Goal: Find specific page/section: Find specific page/section

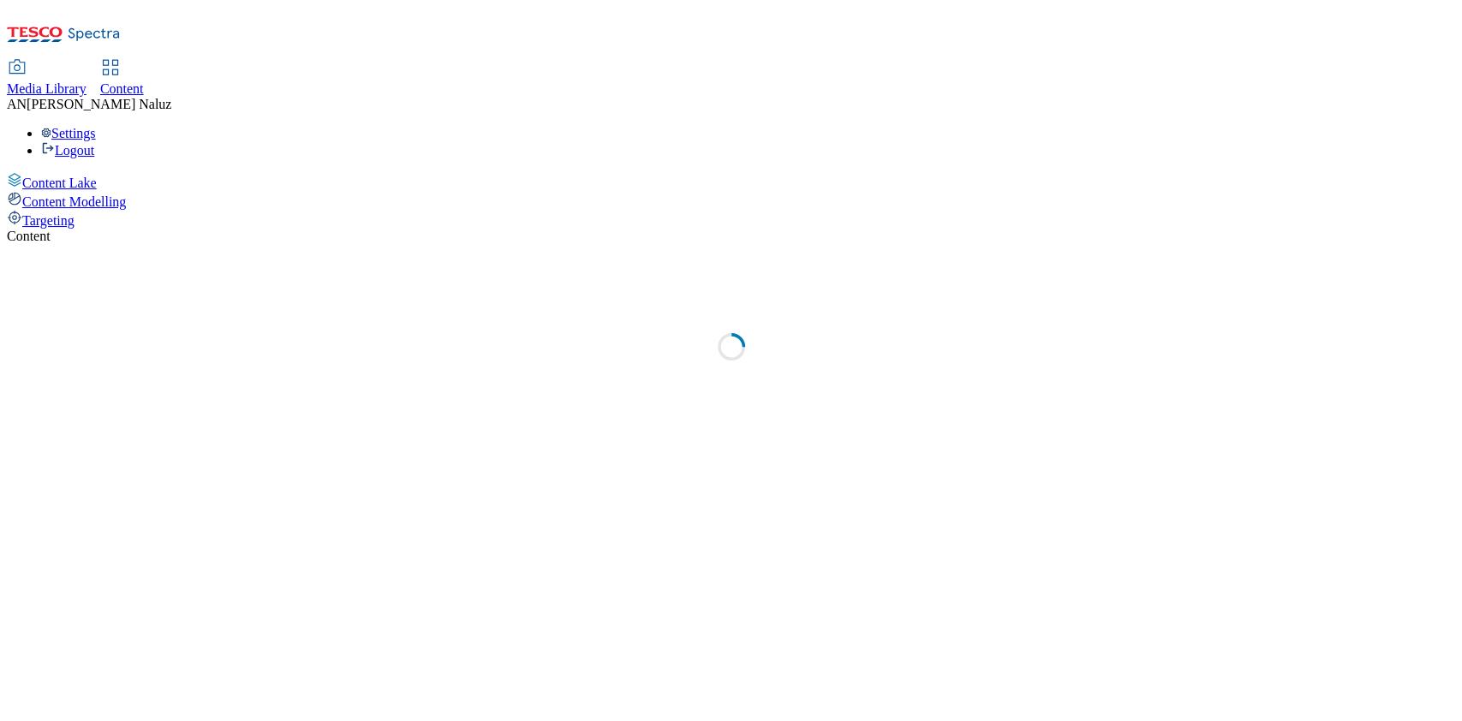
select select "ghs-uk"
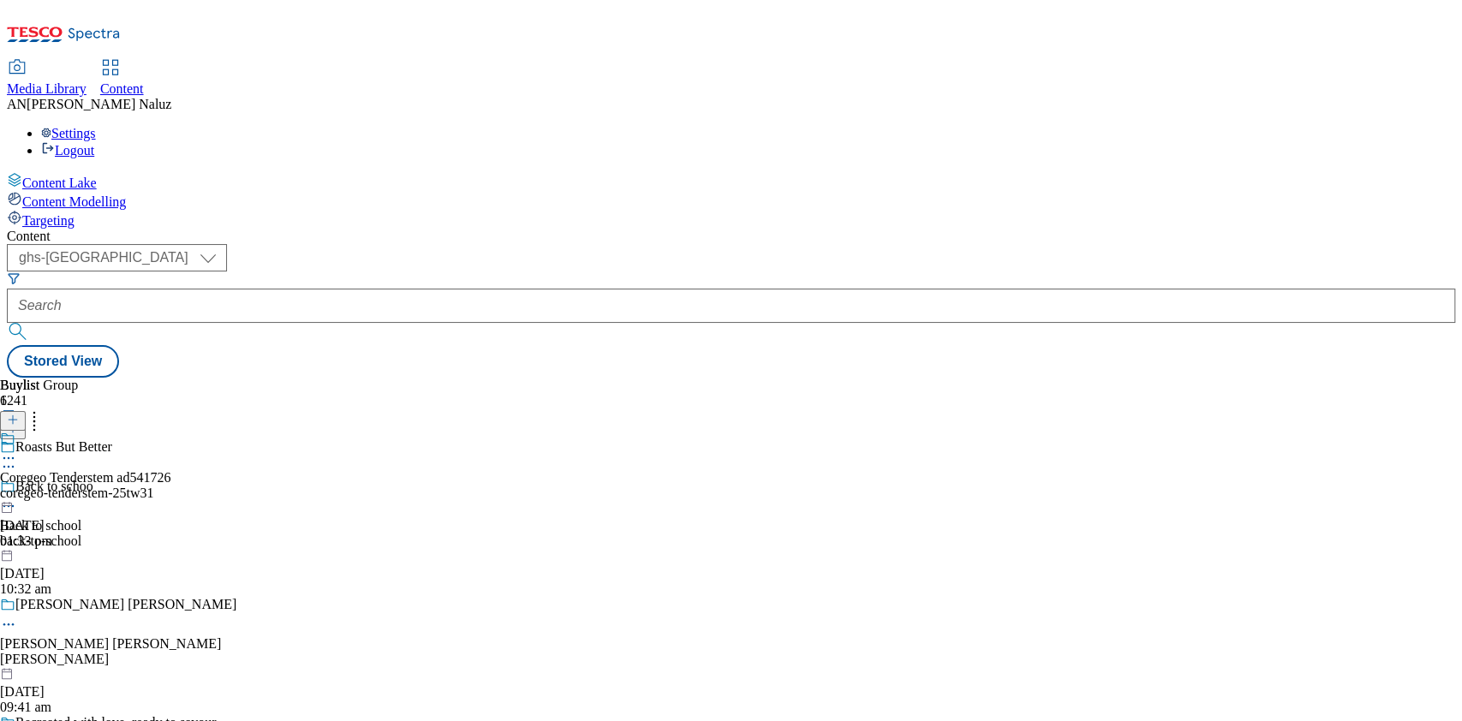
click at [636, 378] on div "Buylist 1 Coregeo Tenderstem ad541726 coregeo-tenderstem-25tw31 10 Sept 2025 01…" at bounding box center [731, 378] width 1448 height 0
click at [19, 422] on icon at bounding box center [13, 428] width 12 height 12
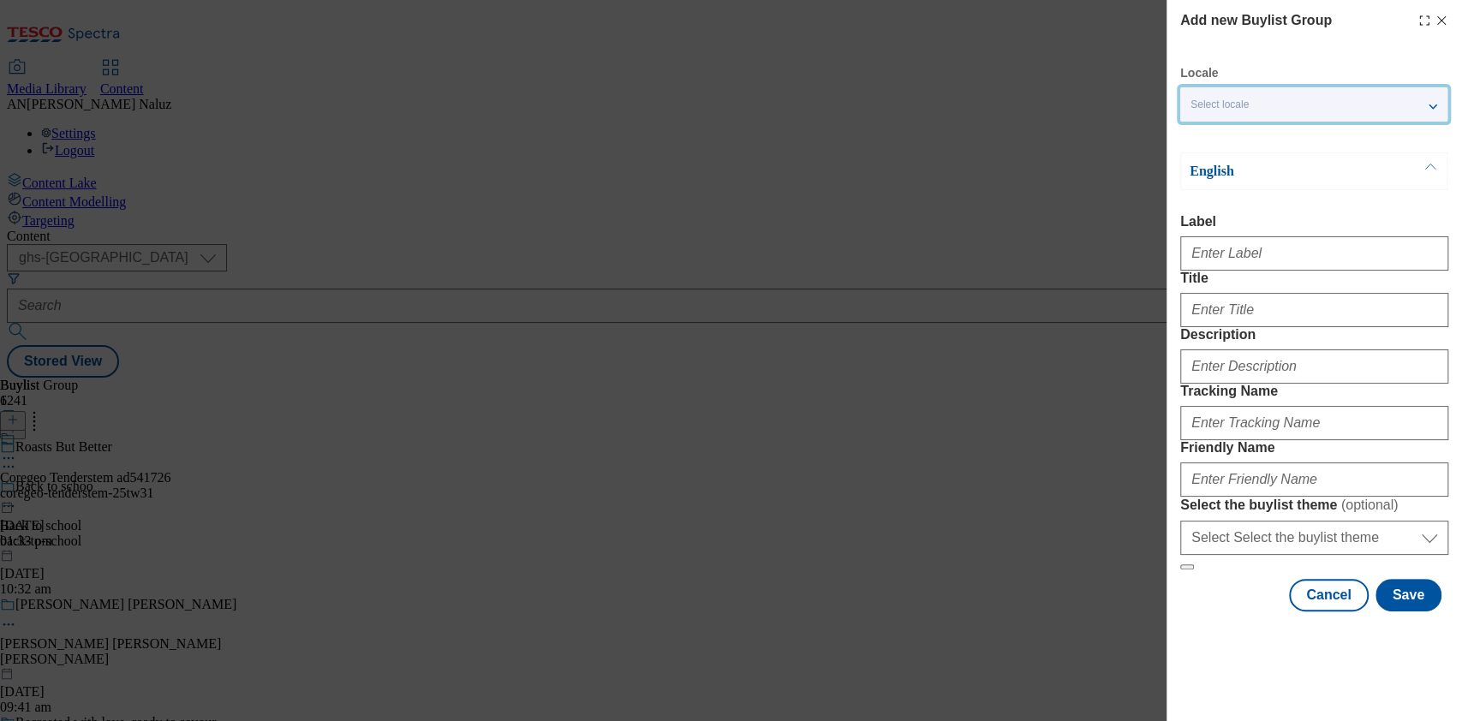
click at [1264, 94] on div "Select locale" at bounding box center [1313, 104] width 267 height 34
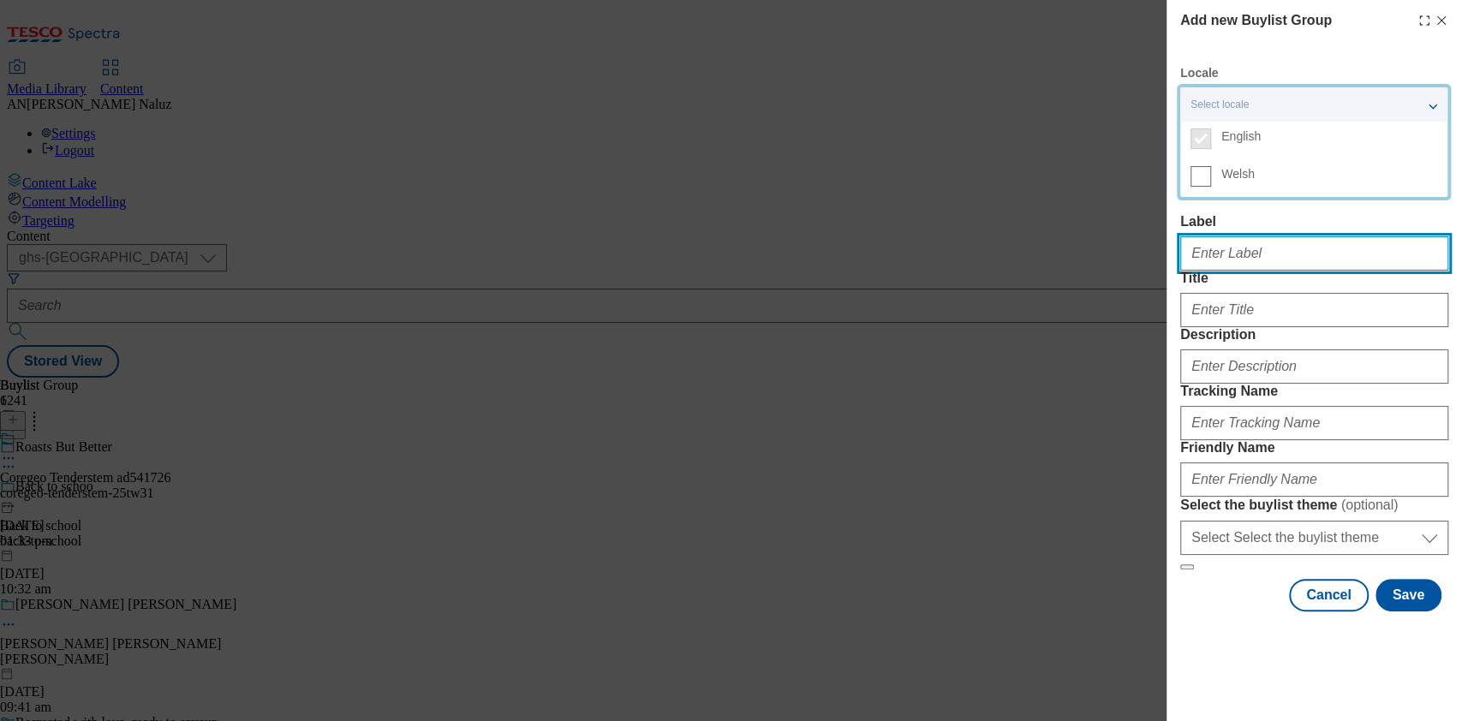
click at [1274, 244] on input "Label" at bounding box center [1314, 253] width 268 height 34
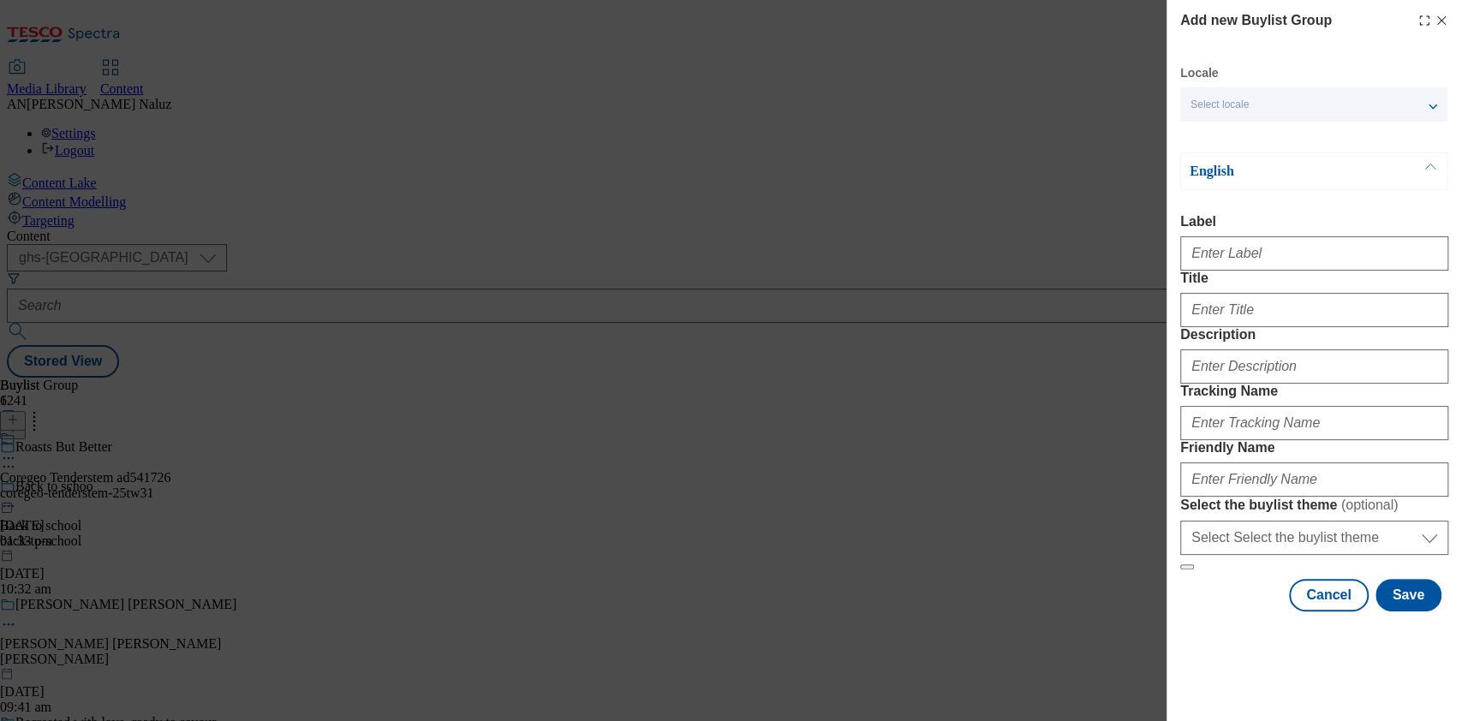
click at [1438, 17] on line "Modal" at bounding box center [1442, 21] width 8 height 8
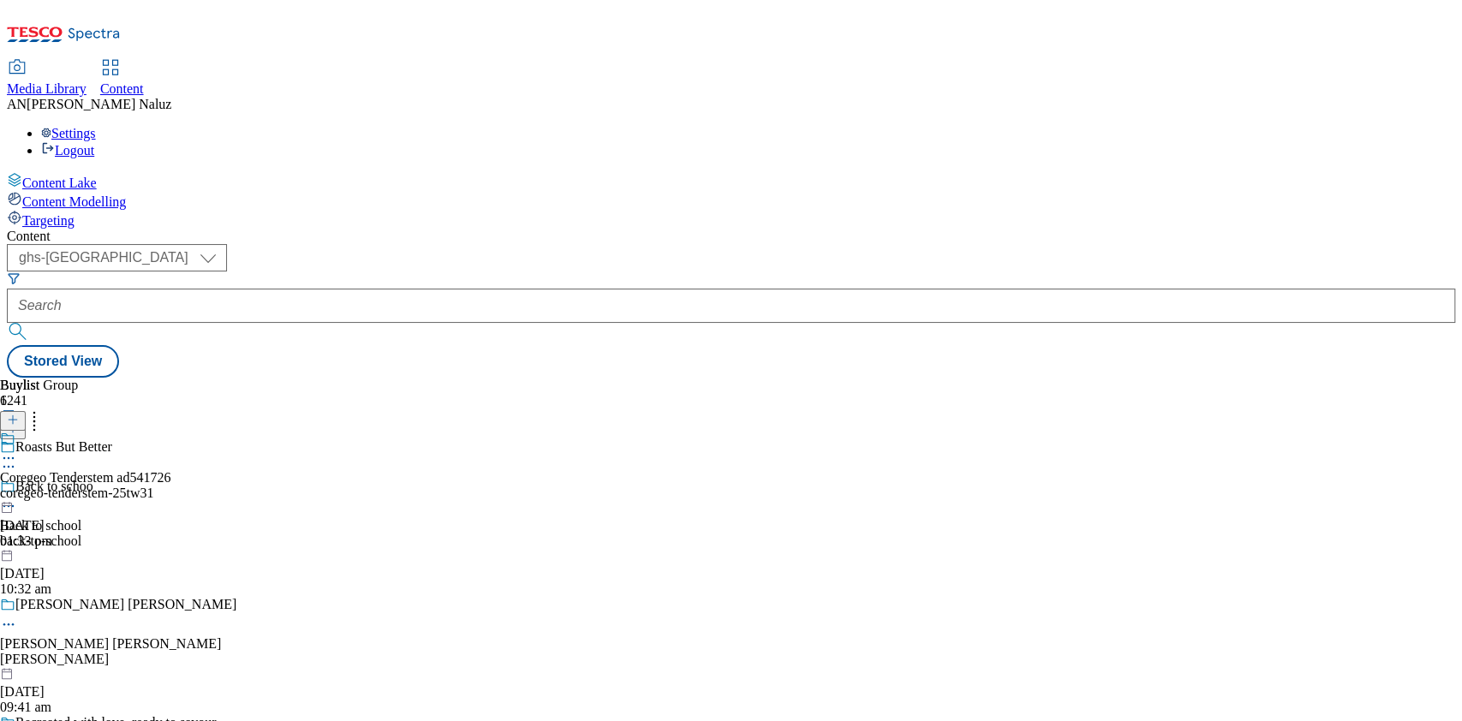
scroll to position [942, 0]
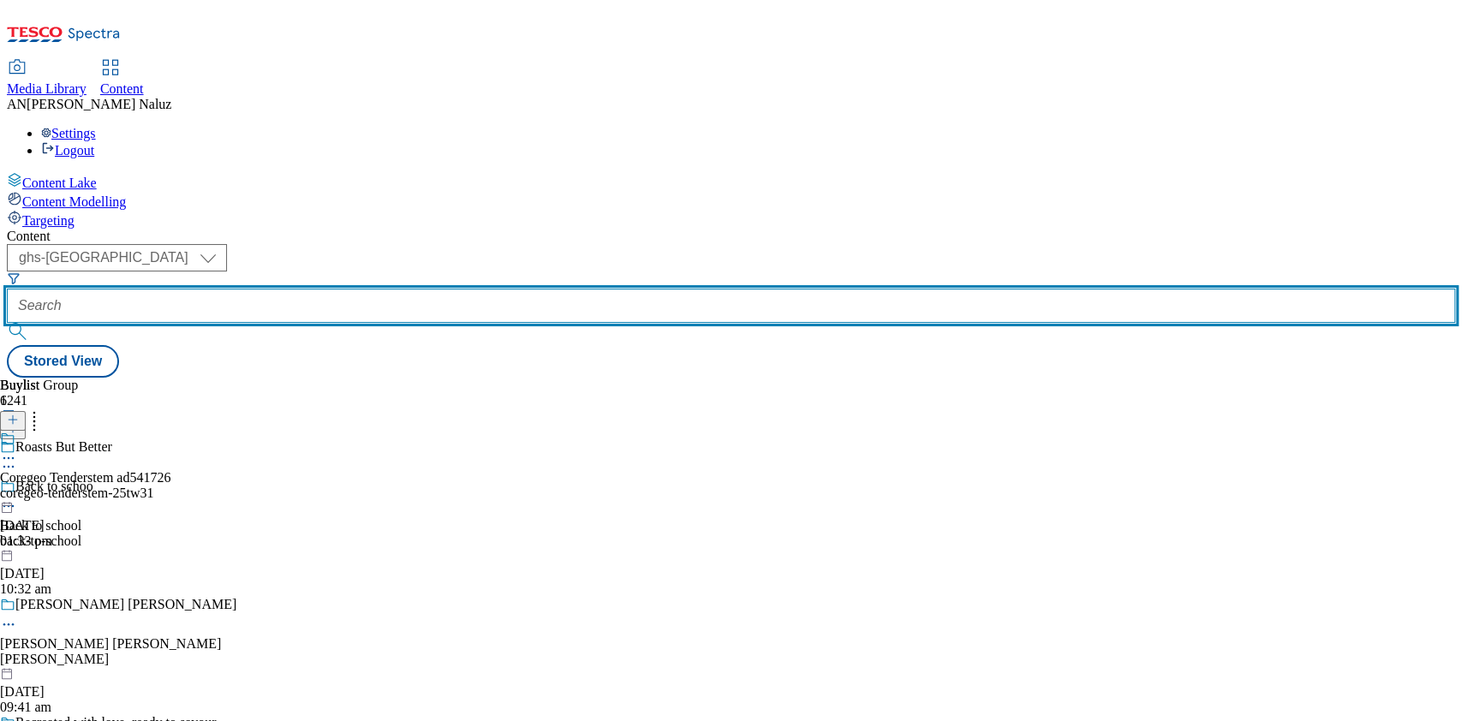
click at [391, 289] on input "text" at bounding box center [731, 306] width 1448 height 34
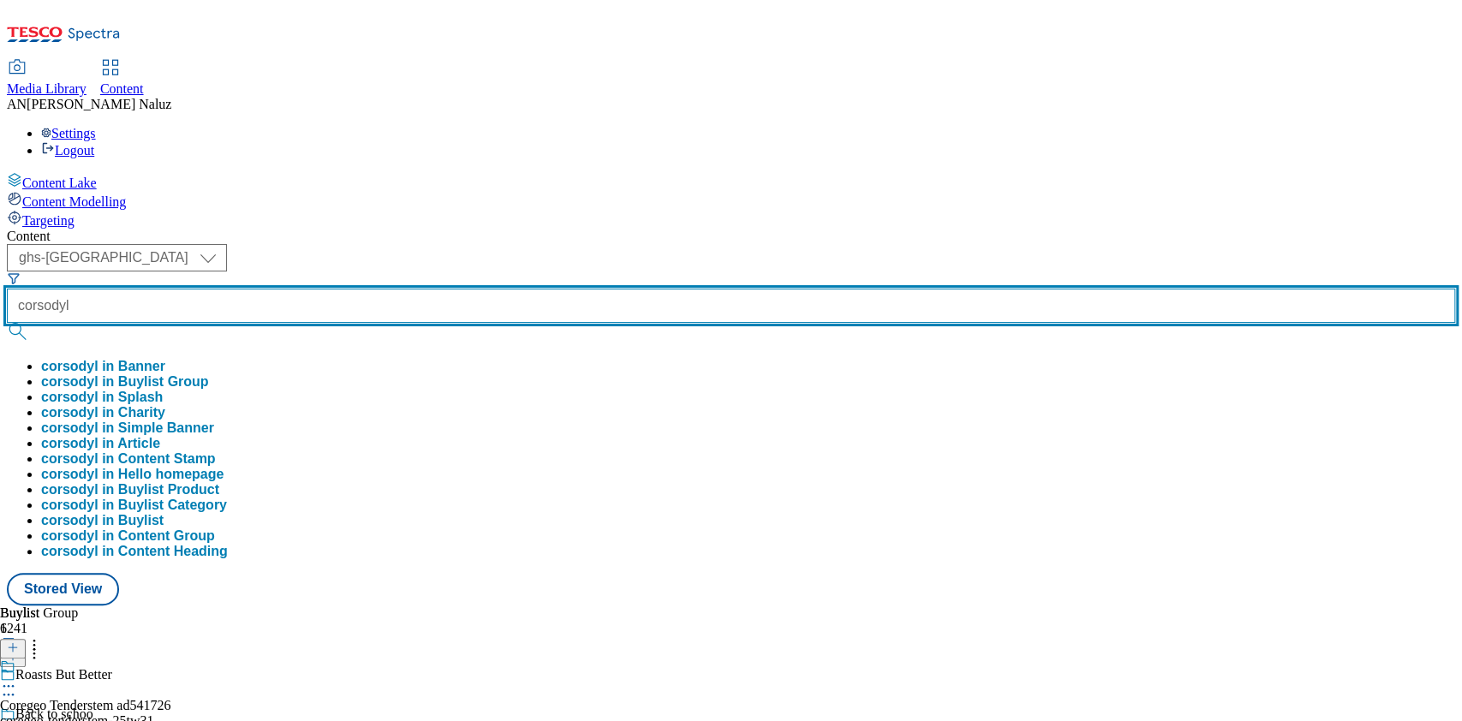
type input "corsodyl"
click at [7, 323] on button "submit" at bounding box center [19, 331] width 24 height 17
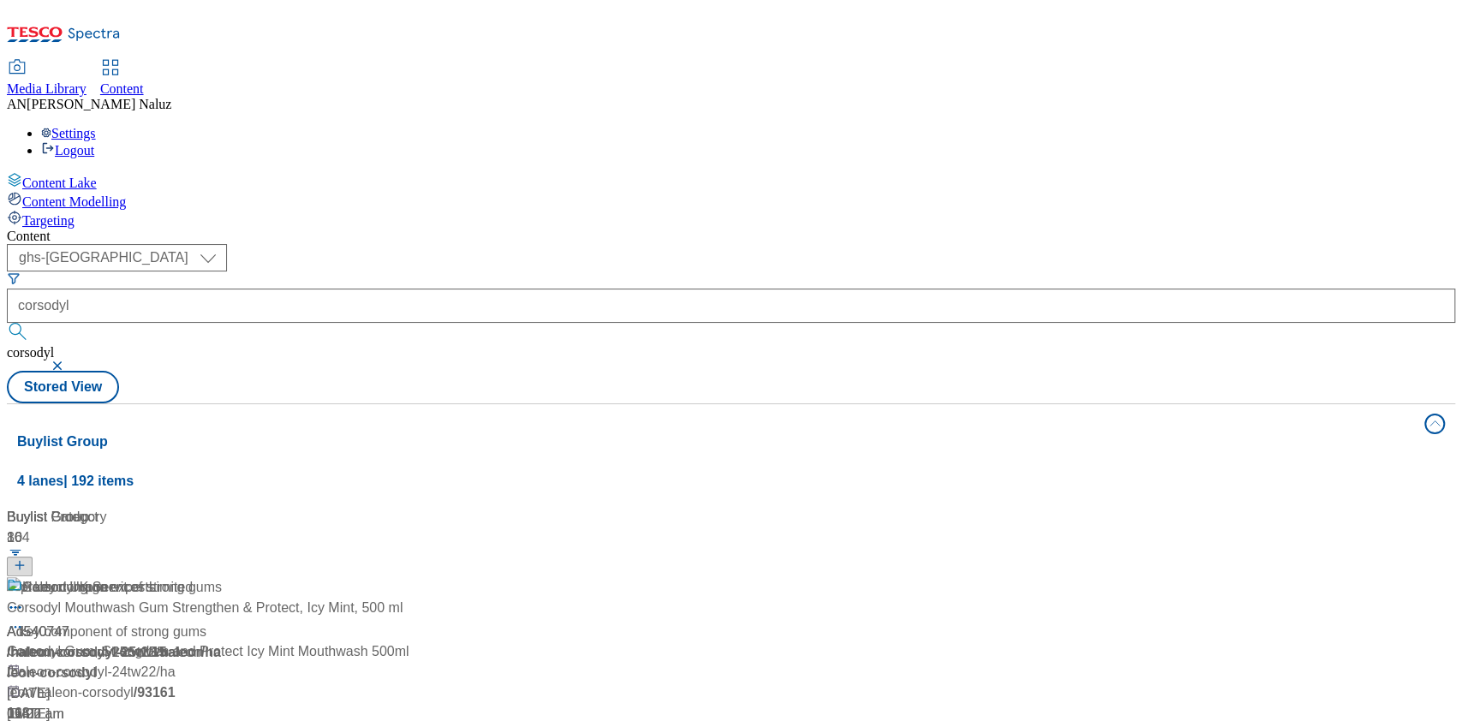
click at [621, 229] on div "Content ( optional ) ghs-roi ghs-uk ghs-uk corsodyl corsodyl Stored View Buylis…" at bounding box center [731, 698] width 1448 height 939
click at [68, 361] on button "button" at bounding box center [59, 366] width 17 height 10
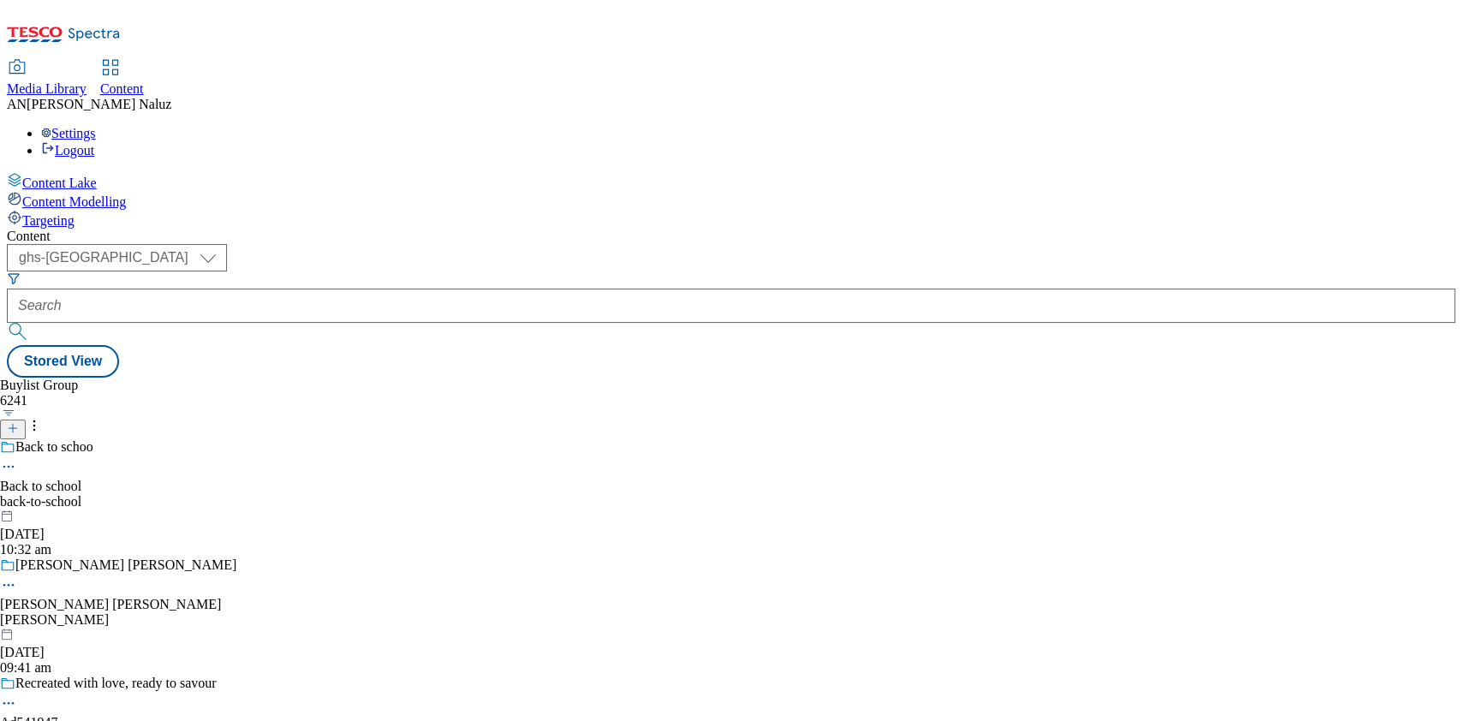
click at [334, 378] on header "Buylist Group 6241" at bounding box center [167, 409] width 334 height 62
